Goal: Task Accomplishment & Management: Use online tool/utility

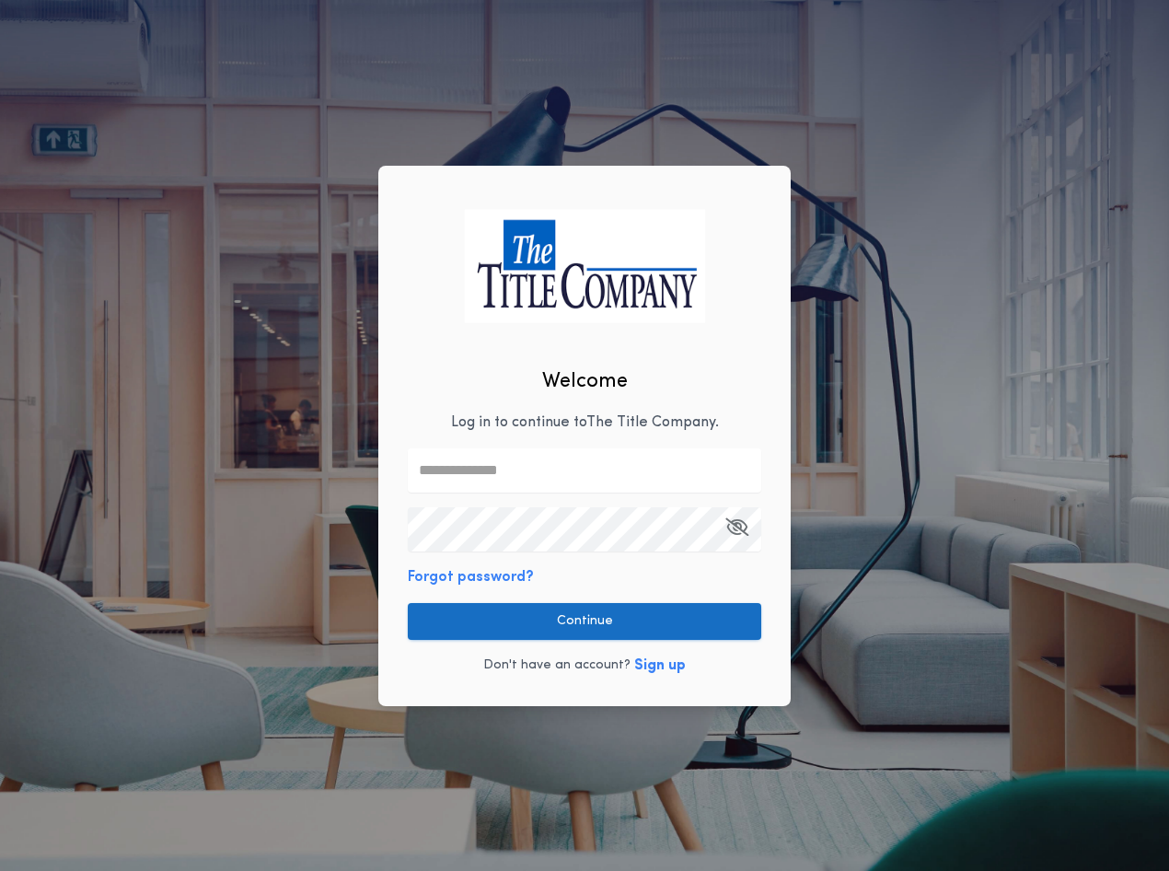
click at [539, 633] on button "Continue" at bounding box center [585, 621] width 354 height 37
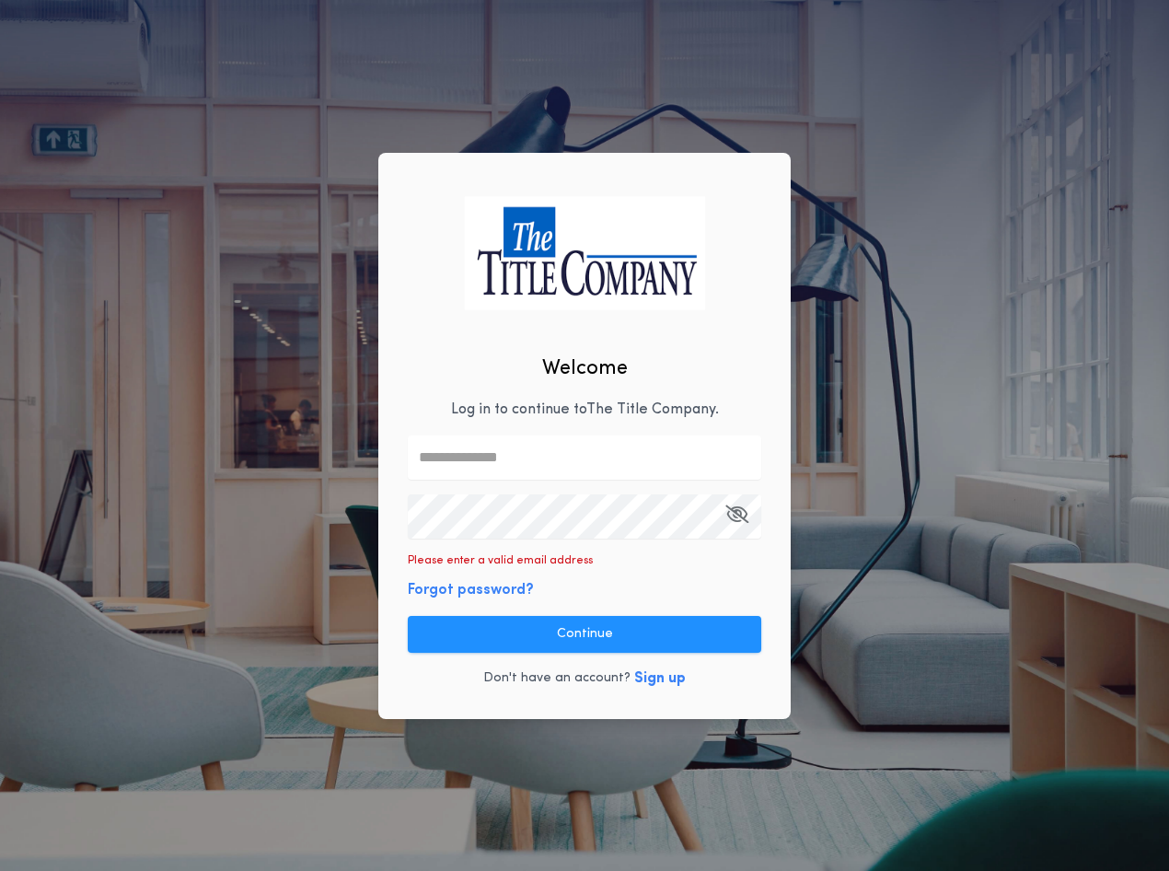
click at [546, 453] on input "text" at bounding box center [585, 457] width 354 height 44
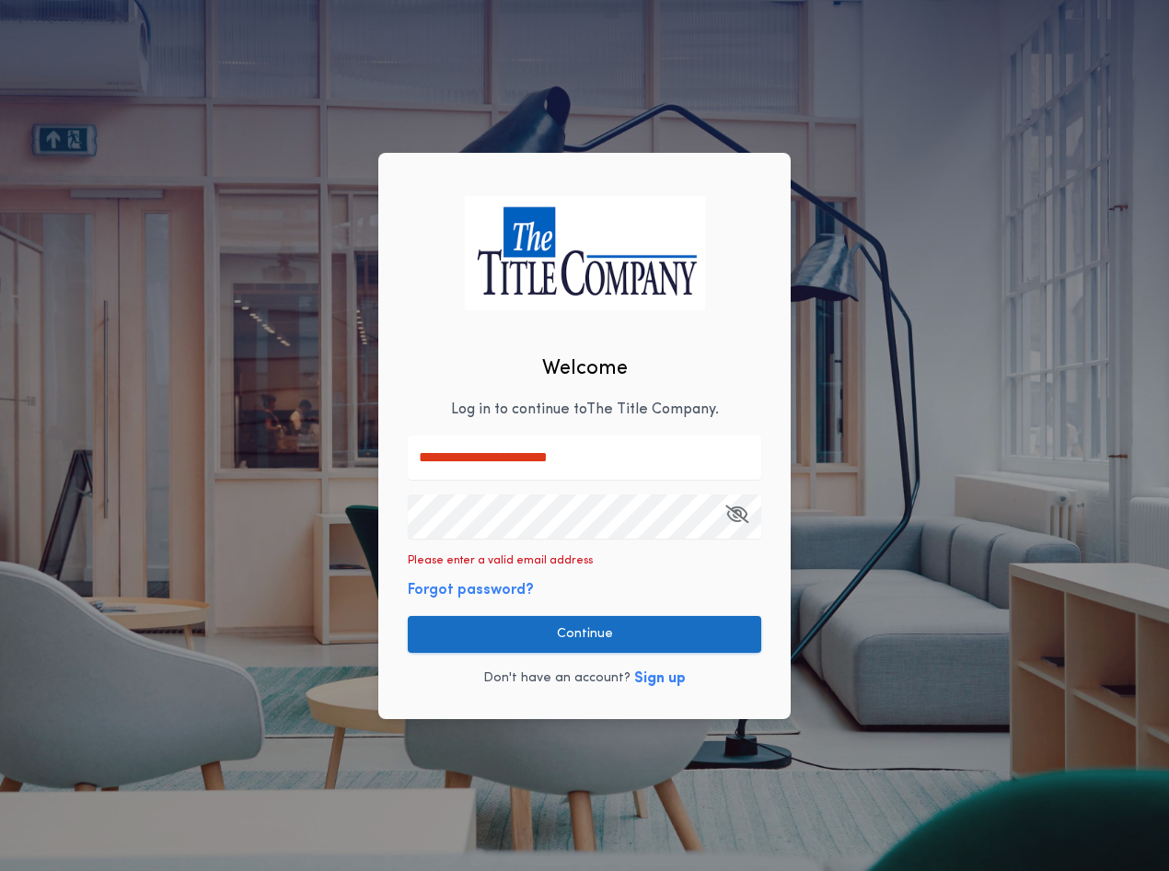
click at [598, 635] on button "Continue" at bounding box center [585, 634] width 354 height 37
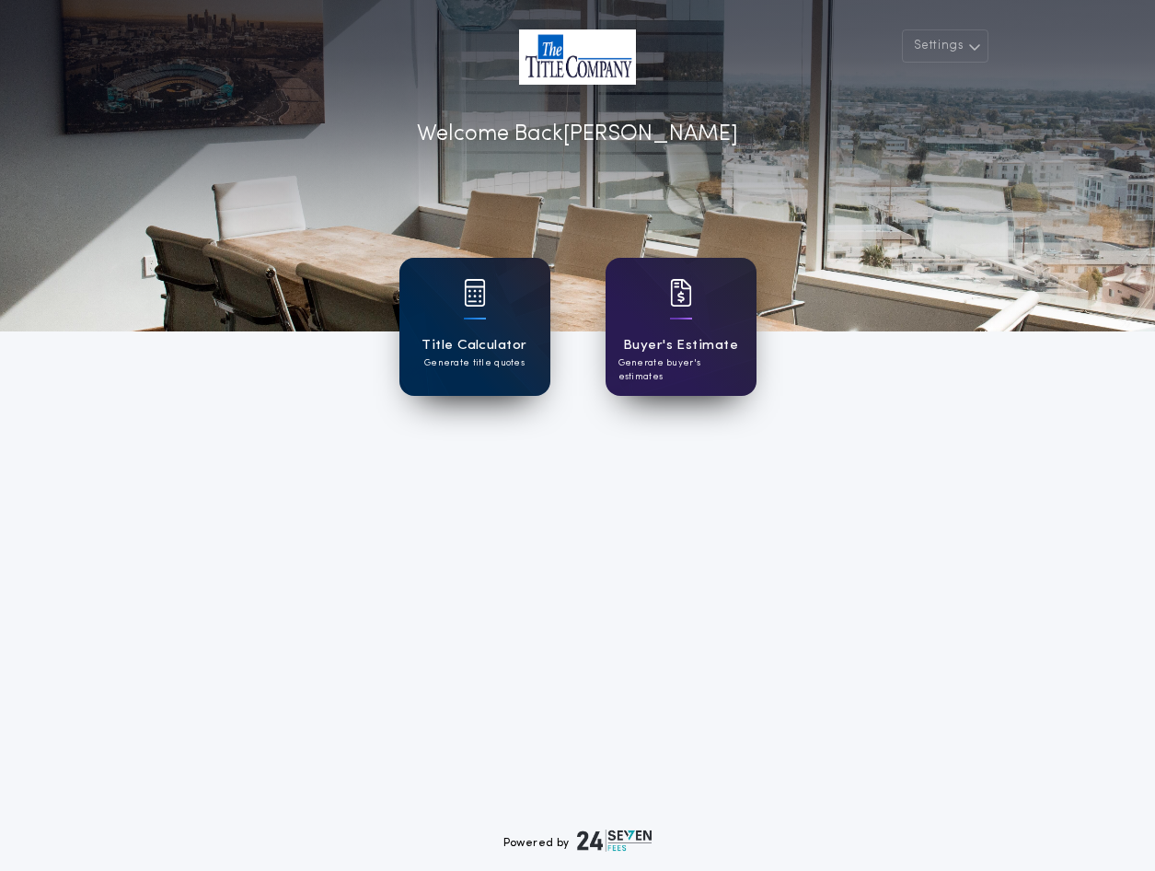
click at [458, 330] on div "Title Calculator Generate title quotes" at bounding box center [475, 327] width 151 height 138
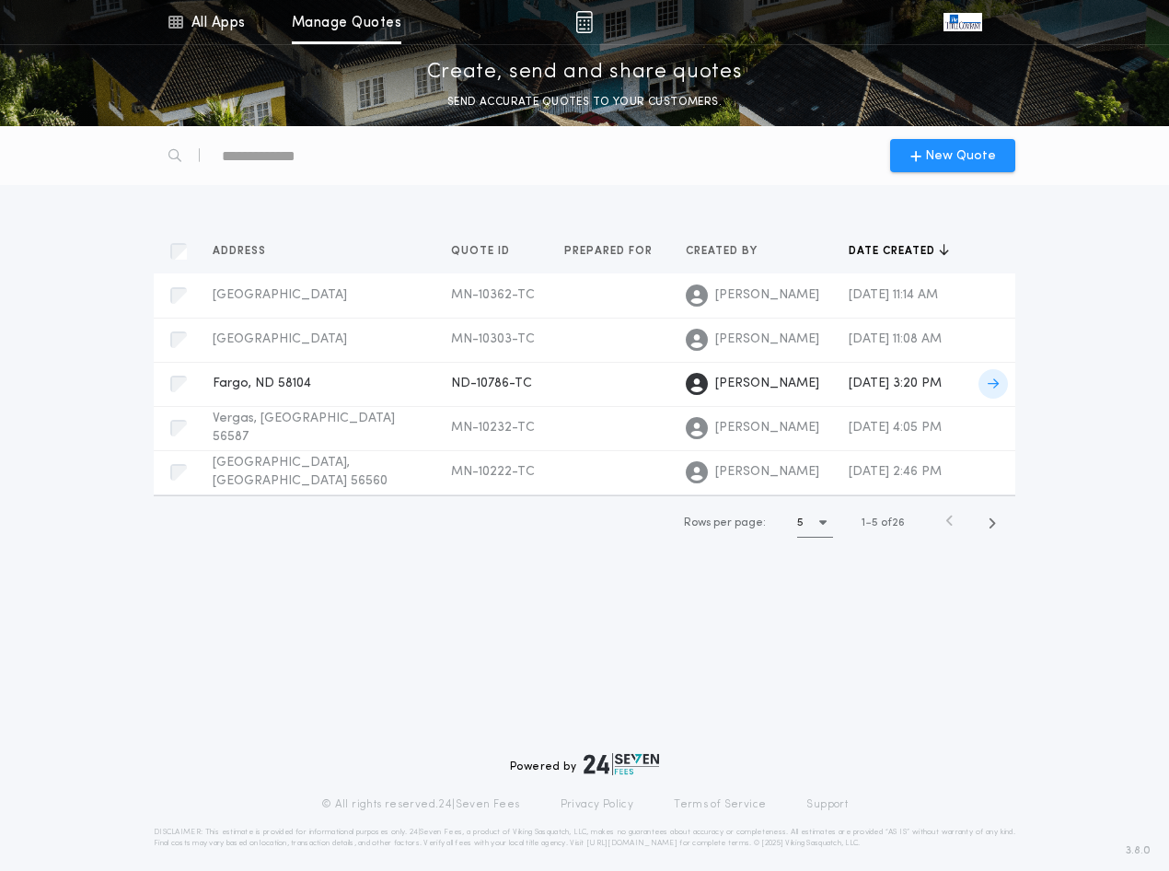
click at [304, 389] on span "Fargo, ND 58104" at bounding box center [262, 384] width 99 height 14
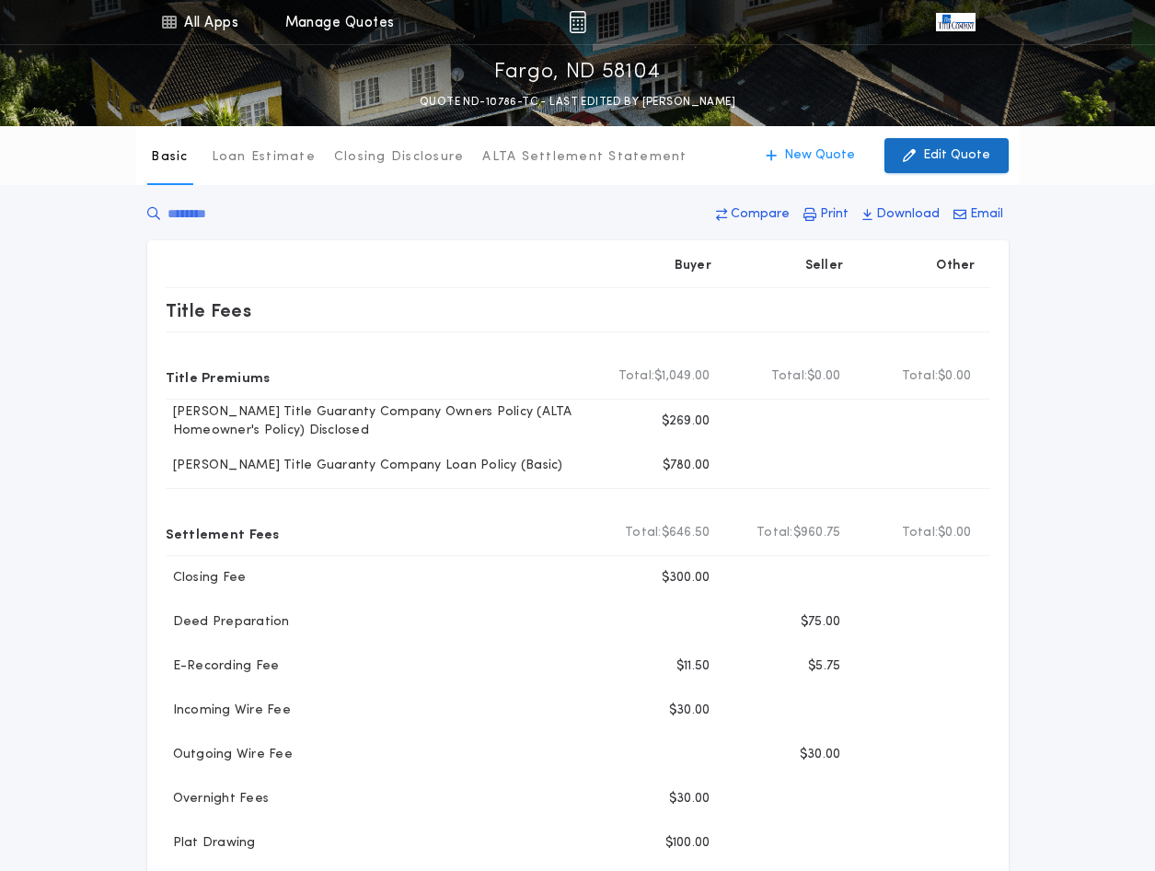
click at [975, 162] on p "Edit Quote" at bounding box center [956, 155] width 67 height 18
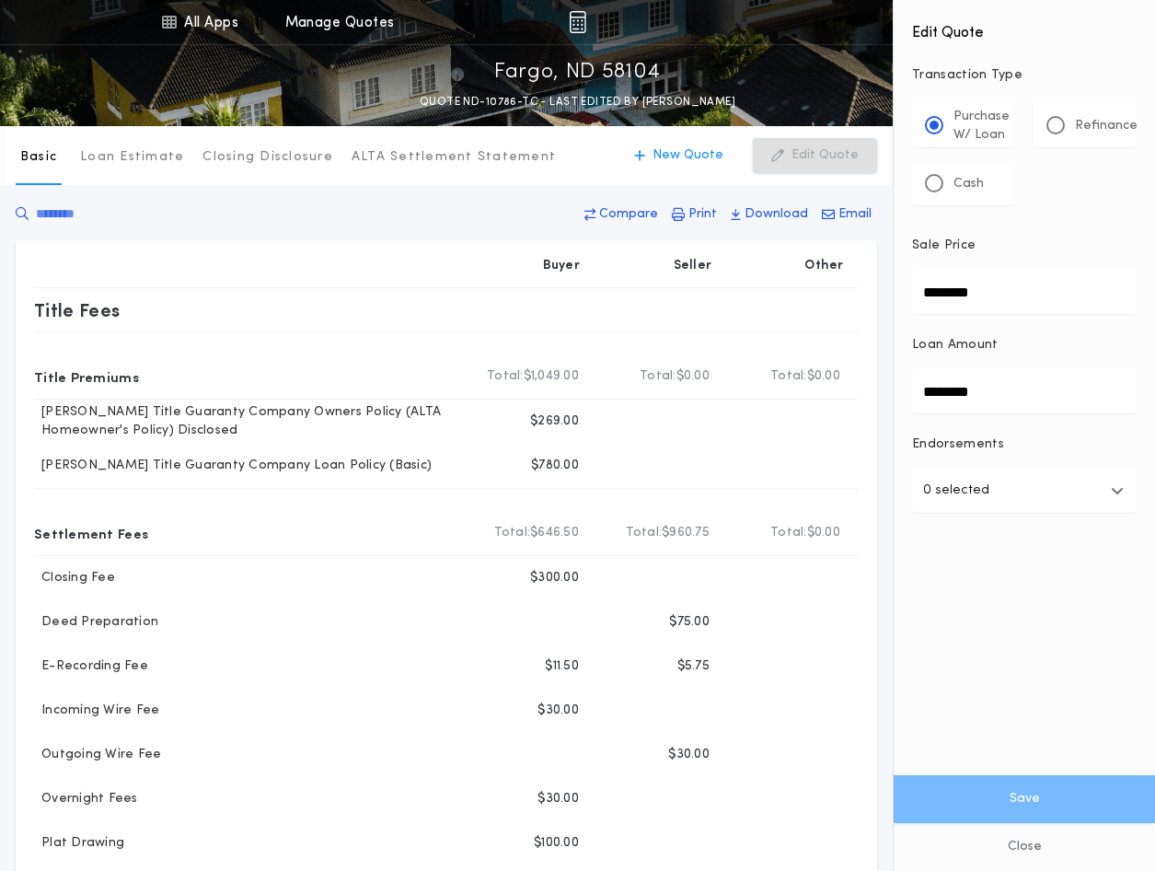
drag, startPoint x: 1016, startPoint y: 289, endPoint x: 874, endPoint y: 280, distance: 143.0
click at [874, 280] on div "All Apps Title Calculator Buyer's Estimate Menu All Apps Manage Quotes Fargo, […" at bounding box center [577, 788] width 1155 height 1577
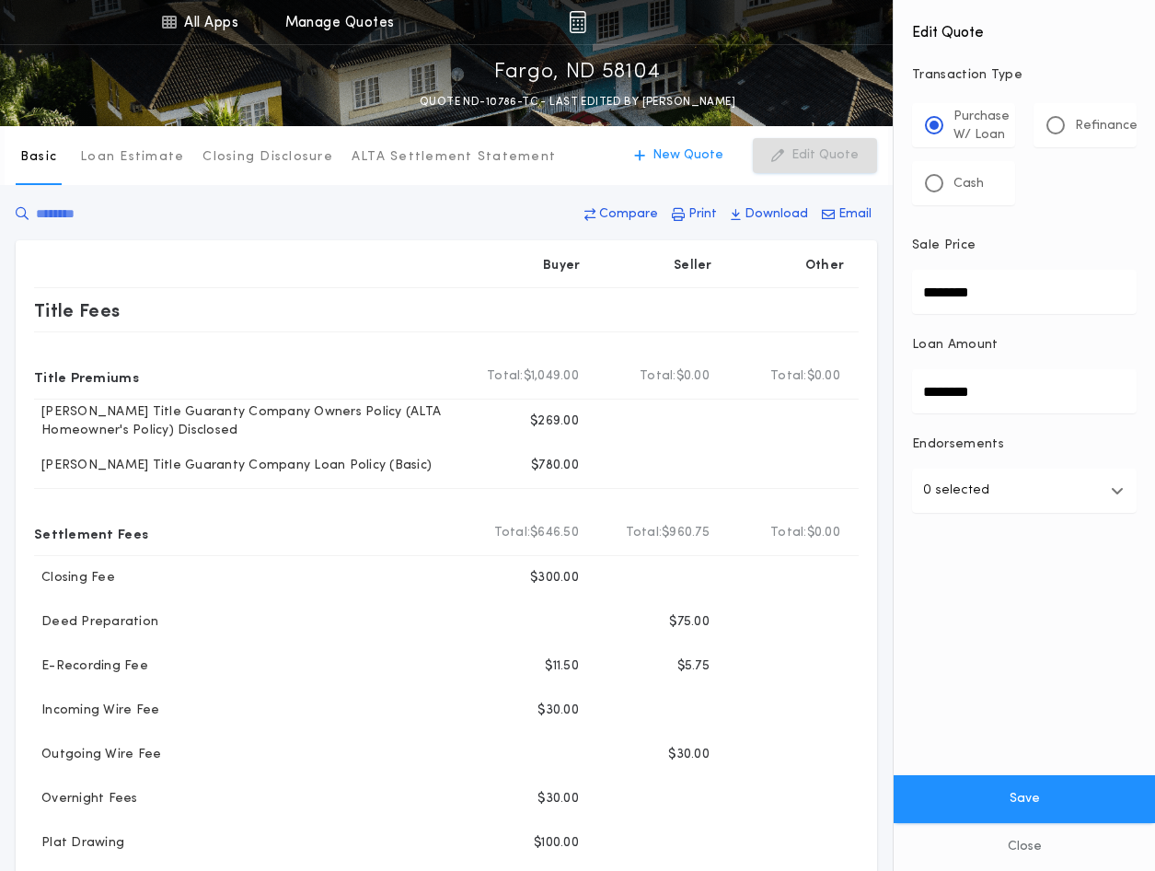
type input "********"
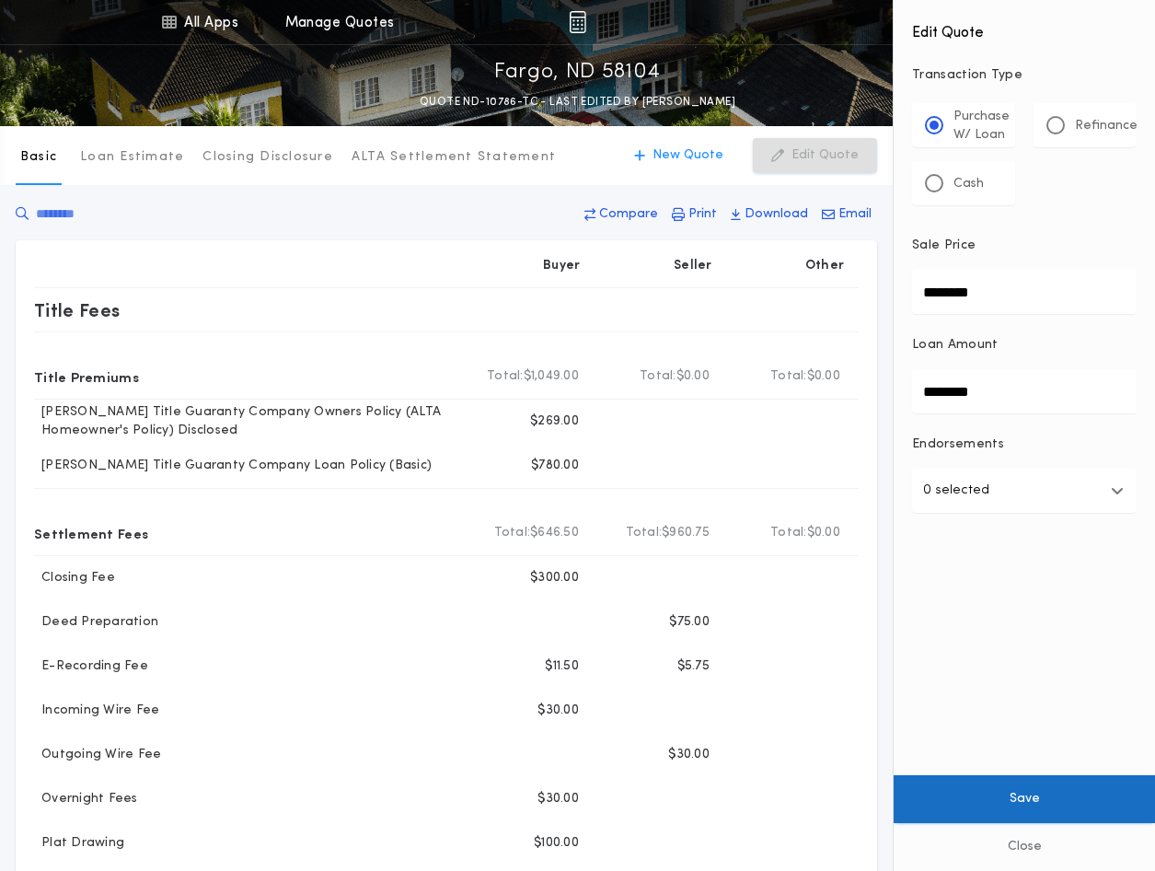
click at [1040, 795] on button "Save" at bounding box center [1024, 799] width 261 height 48
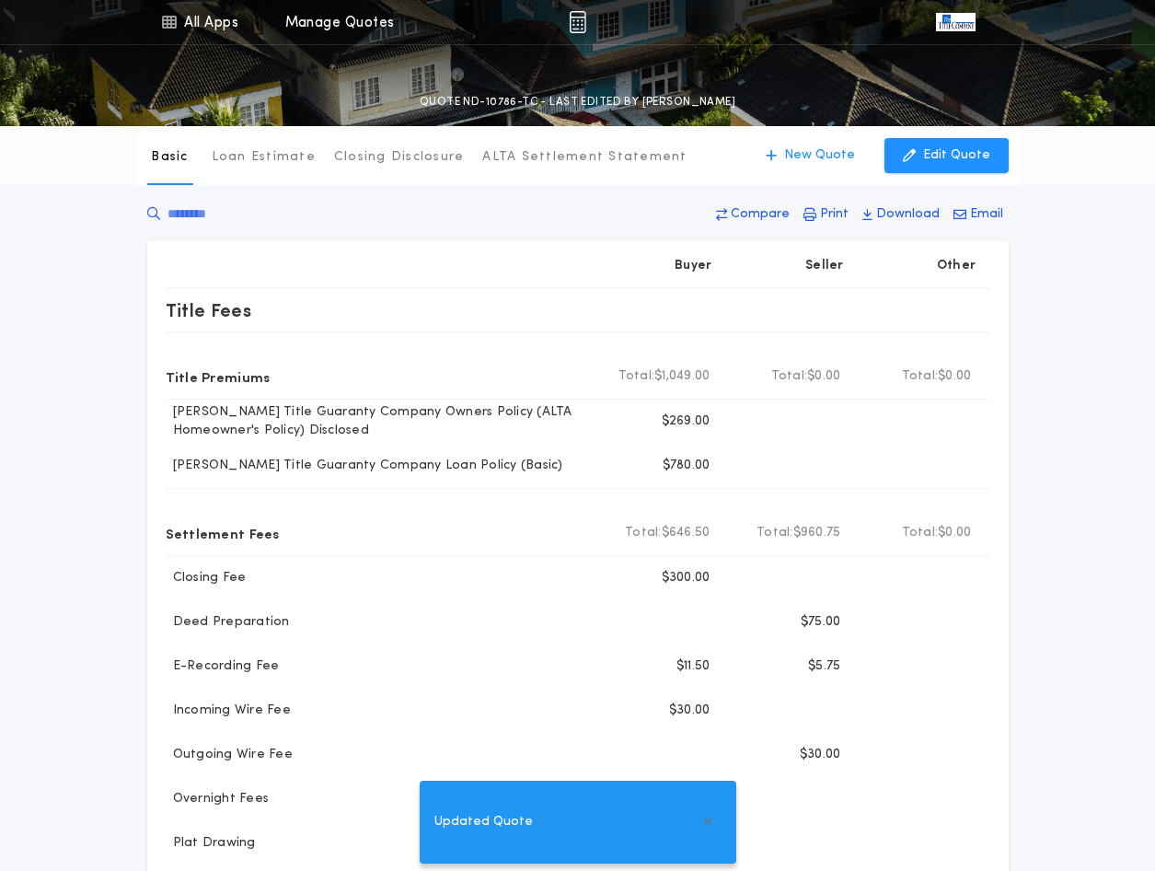
type input "********"
